Goal: Task Accomplishment & Management: Complete application form

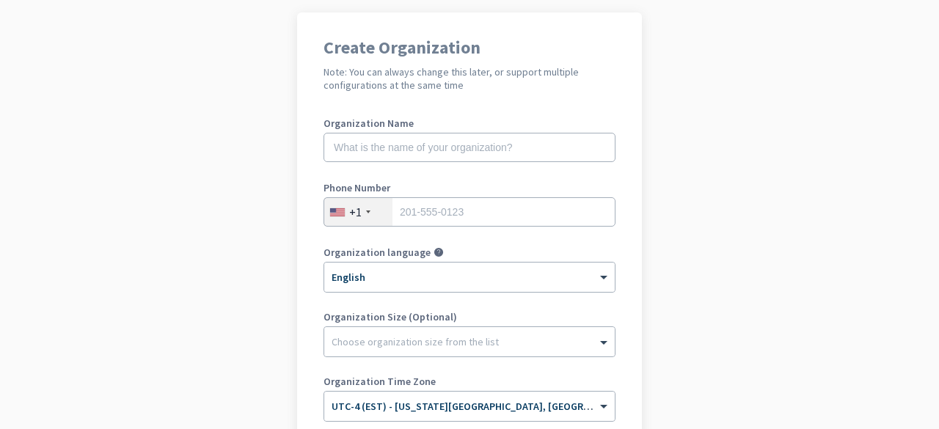
scroll to position [105, 0]
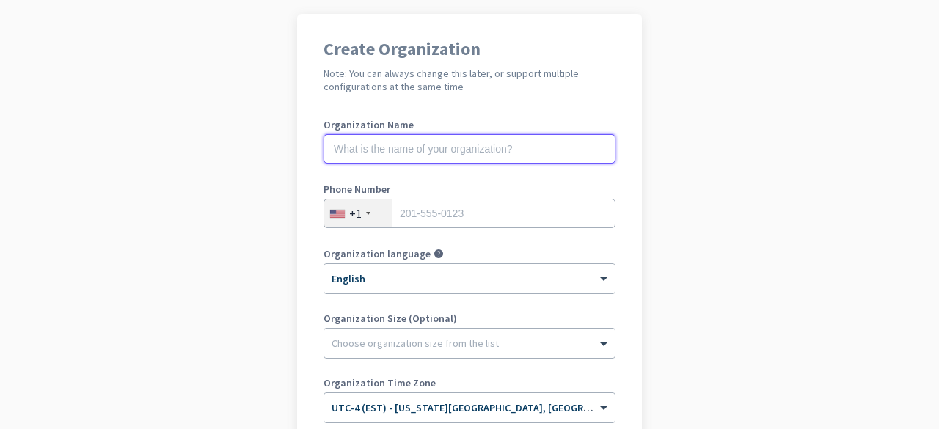
click at [453, 142] on input "text" at bounding box center [470, 148] width 292 height 29
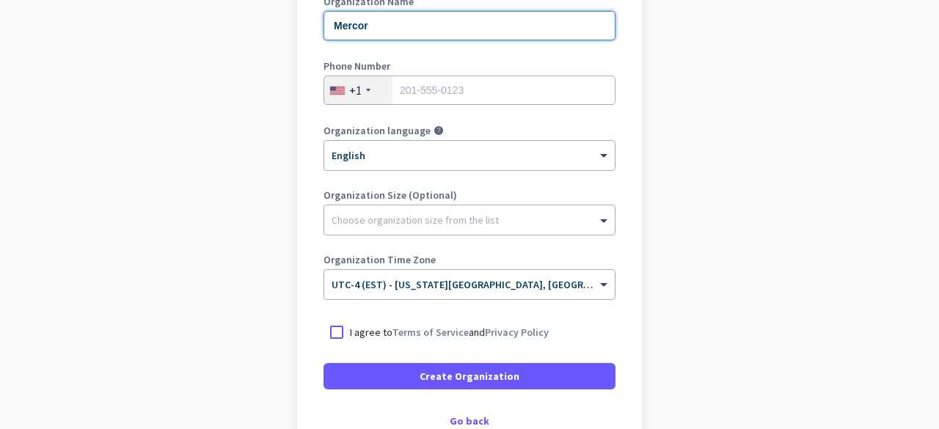
scroll to position [225, 0]
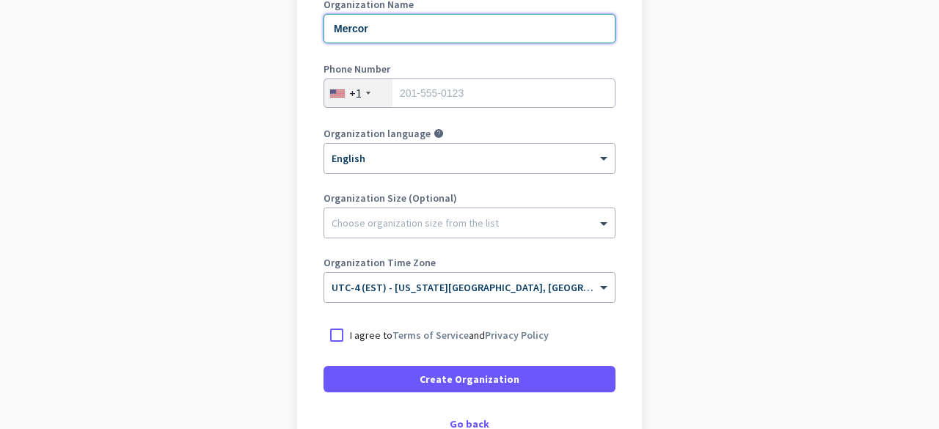
type input "Mercor"
click at [437, 92] on input "tel" at bounding box center [470, 93] width 292 height 29
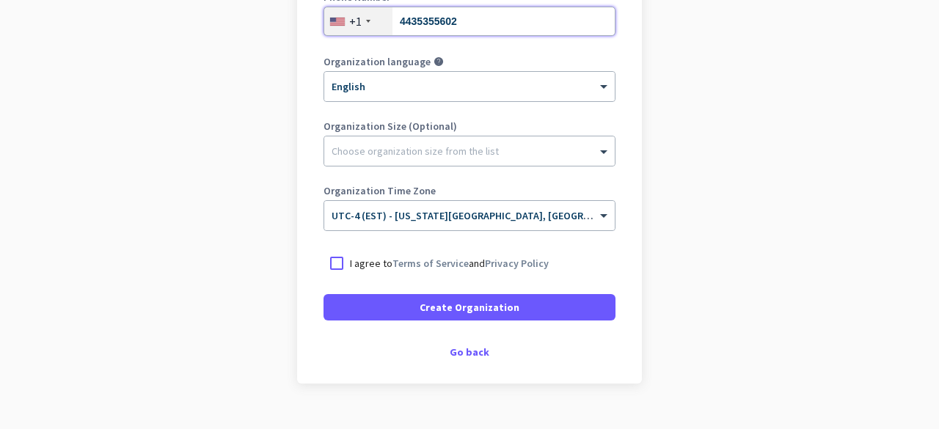
scroll to position [324, 0]
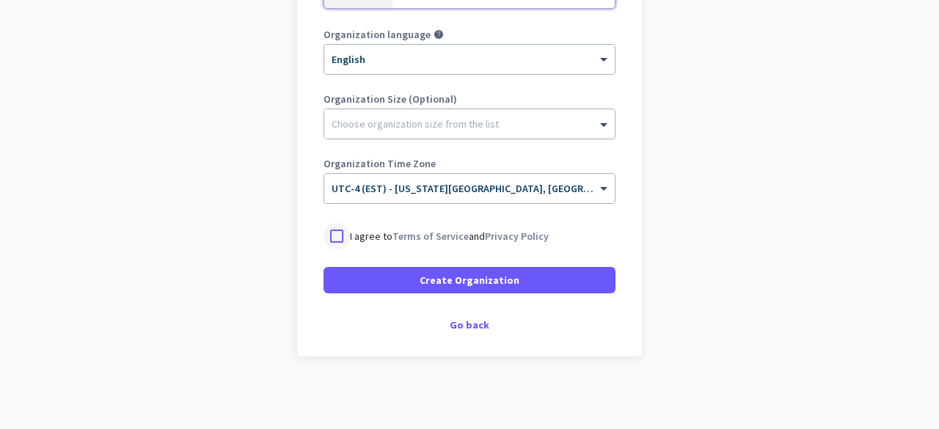
type input "4435355602"
click at [338, 240] on div at bounding box center [337, 236] width 26 height 26
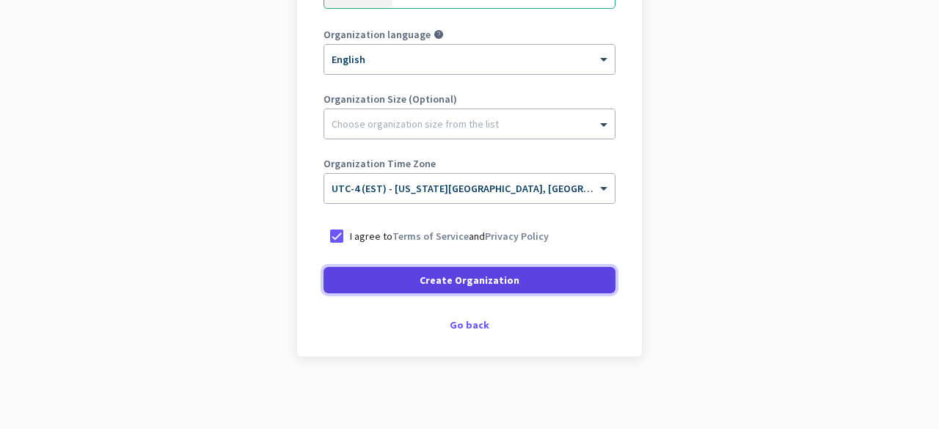
click at [357, 271] on span at bounding box center [470, 280] width 292 height 35
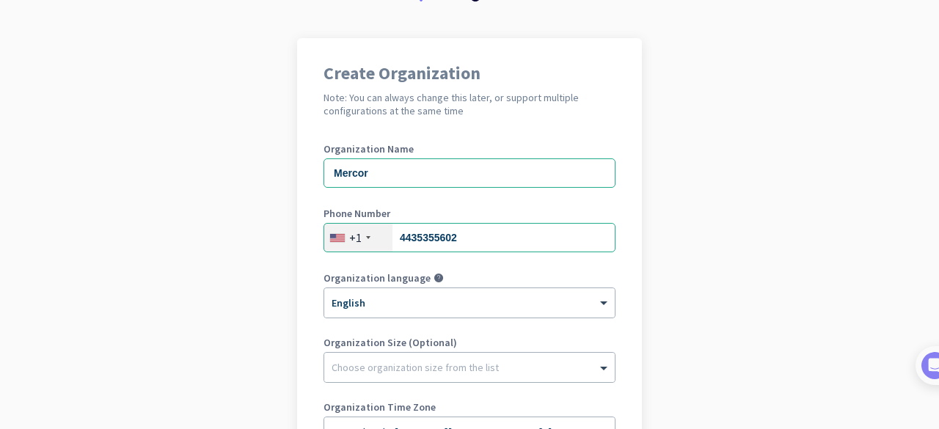
scroll to position [280, 0]
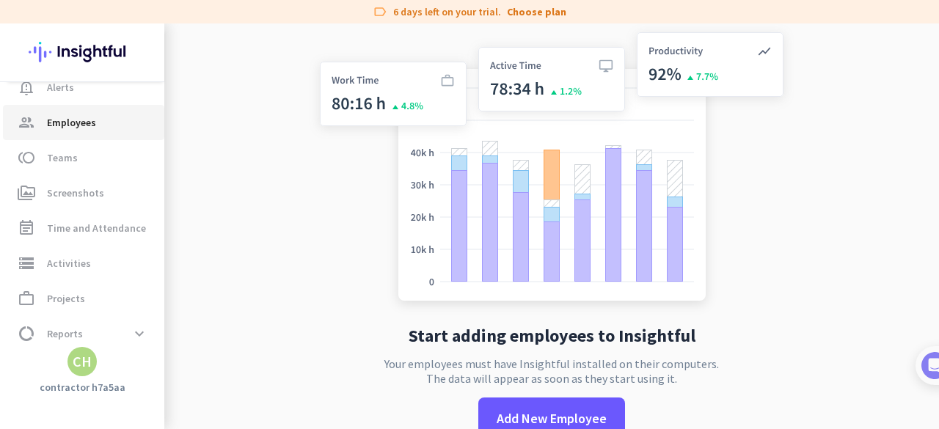
scroll to position [134, 0]
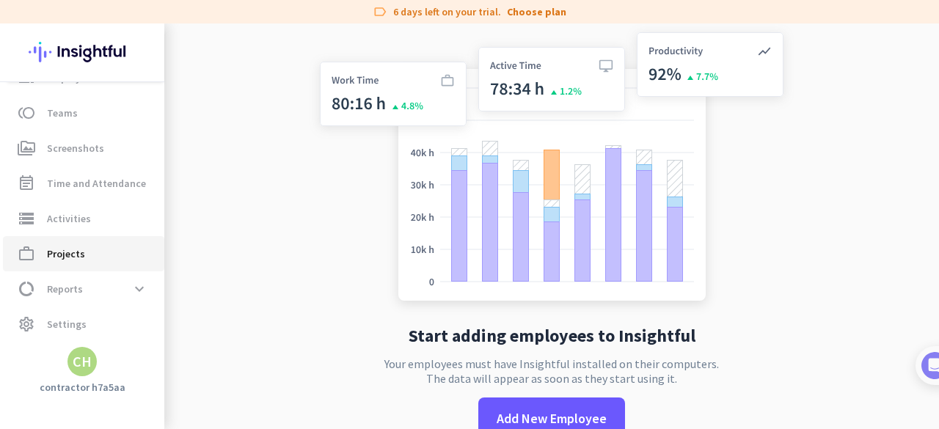
click at [123, 245] on span "work_outline Projects" at bounding box center [84, 254] width 138 height 18
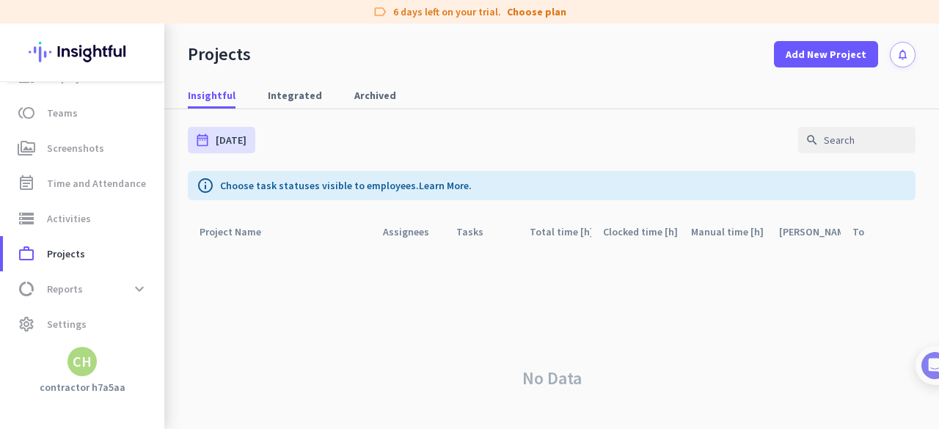
click at [100, 378] on div "Productivity Trends av_timer Real-Time Insights notification_important Alerts g…" at bounding box center [82, 226] width 164 height 406
click at [85, 368] on div "CH" at bounding box center [82, 361] width 19 height 15
click at [133, 327] on span "Sign out" at bounding box center [160, 334] width 112 height 26
